Goal: Task Accomplishment & Management: Use online tool/utility

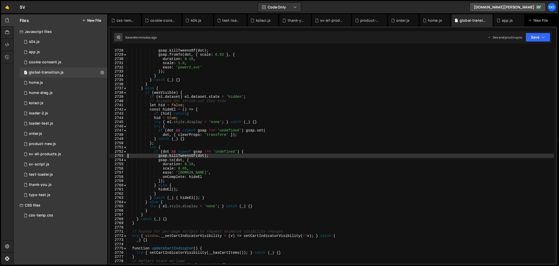
scroll to position [8152, 0]
click at [364, 22] on div "product-new.js" at bounding box center [370, 20] width 21 height 5
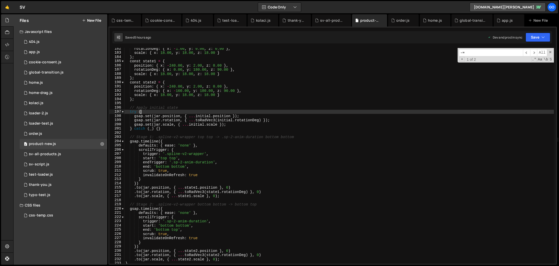
click at [390, 113] on div "rotationDeg : { x : - 1.00 , y : 0.00 , z : 0.00 } , scale : { x : 18.00 , y : …" at bounding box center [338, 158] width 429 height 224
type textarea "console.log('📄 Product-4.js loaded and ready');"
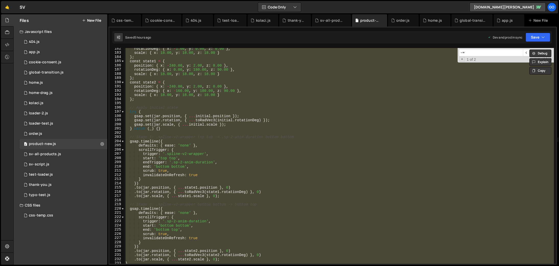
paste textarea
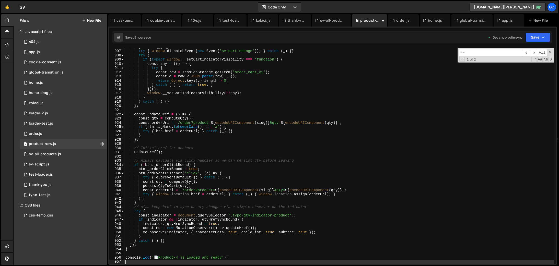
scroll to position [3817, 0]
type textarea "const orderUrl ="
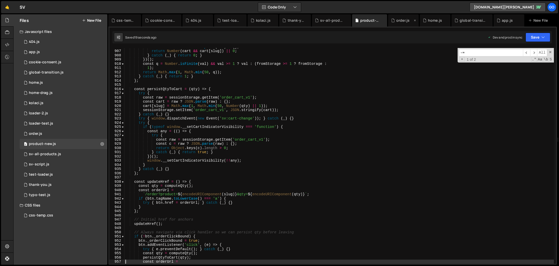
click at [402, 21] on div "order.js" at bounding box center [402, 20] width 13 height 5
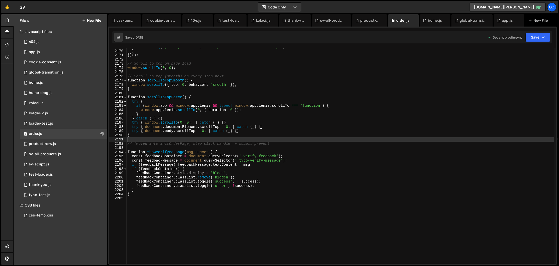
scroll to position [8152, 0]
click at [382, 118] on div "console . log ( '[PHONE] Webflow phone input initialized successfully!' ) ; } }…" at bounding box center [339, 157] width 427 height 224
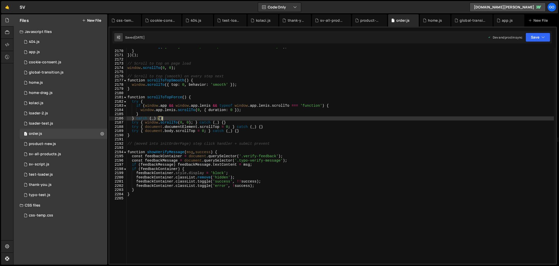
type textarea "}"
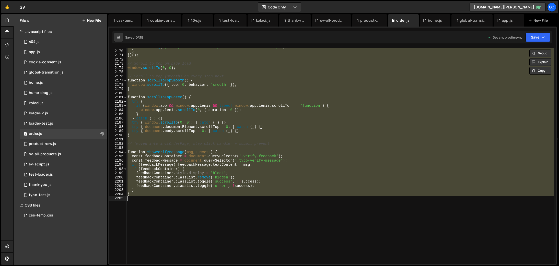
paste textarea
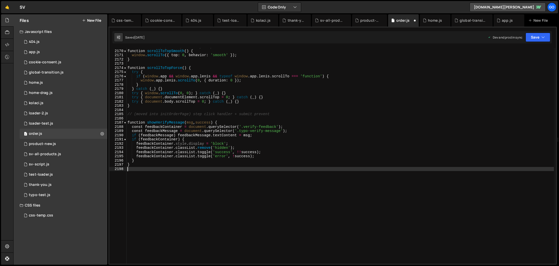
type textarea "// Scroll to top (smooth) on every step next"
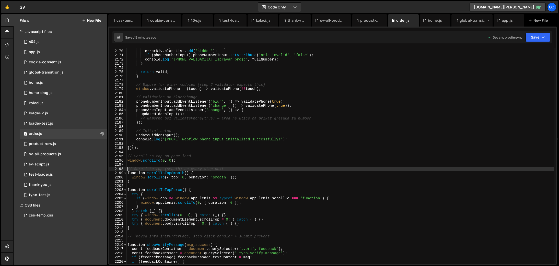
click at [472, 21] on div "global-transition.js" at bounding box center [472, 20] width 27 height 5
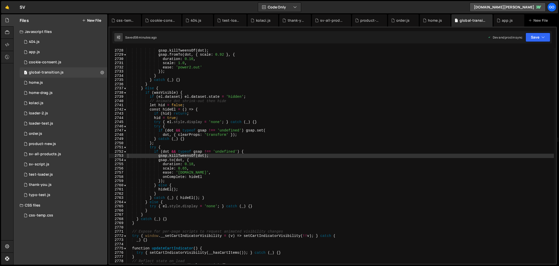
type textarea "}"
click at [454, 86] on div "if ( dot && typeof gsap !== 'undefined' ) { gsap . killTweensOf ( dot ) ; gsap …" at bounding box center [340, 156] width 427 height 224
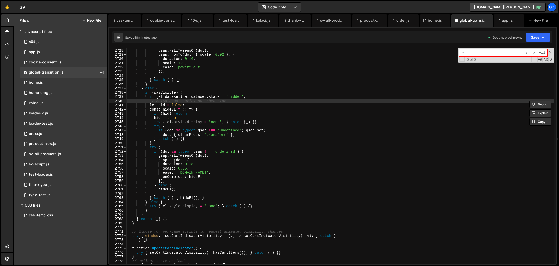
type input "-"
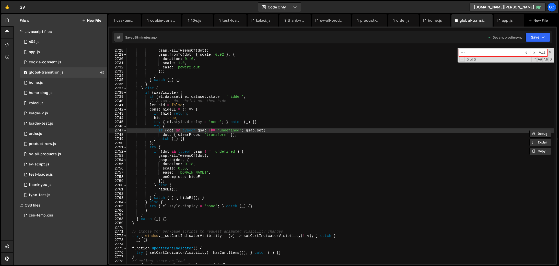
type input "="
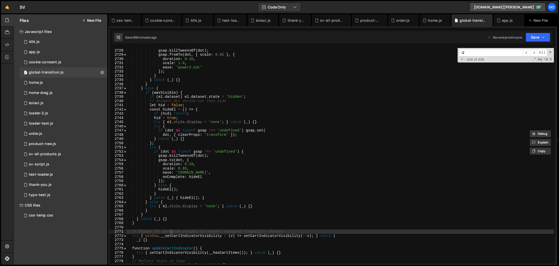
scroll to position [1316, 0]
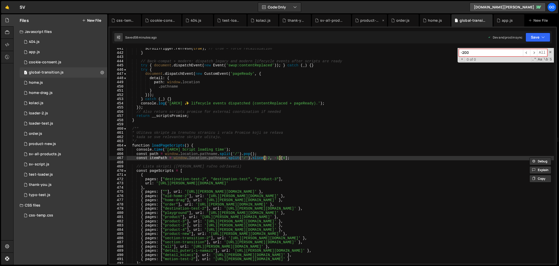
type input "-200"
click at [369, 21] on div "product-new.js" at bounding box center [370, 20] width 21 height 5
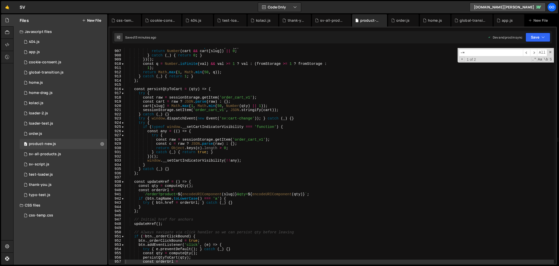
click at [468, 54] on input "-=" at bounding box center [491, 52] width 64 height 7
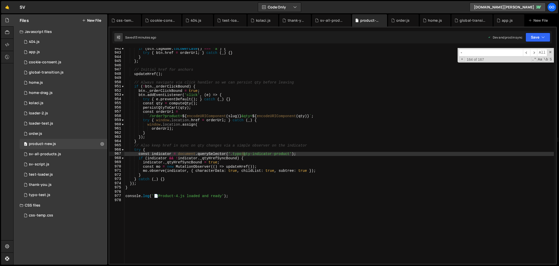
type input "-="
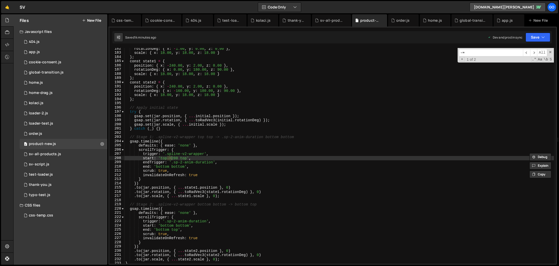
click at [177, 159] on div "rotationDeg : { x : - 1.00 , y : 0.00 , z : 0.00 } , scale : { x : 18.00 , y : …" at bounding box center [338, 158] width 429 height 224
type textarea "start: 'top top',"
